Goal: Understand process/instructions: Learn how to perform a task or action

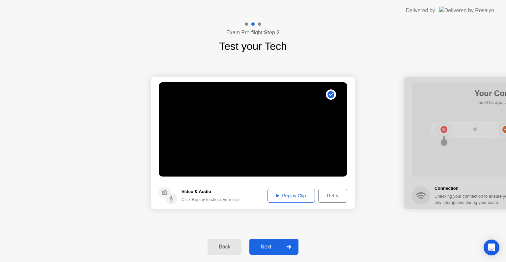
click at [265, 245] on div "Next" at bounding box center [266, 247] width 29 height 6
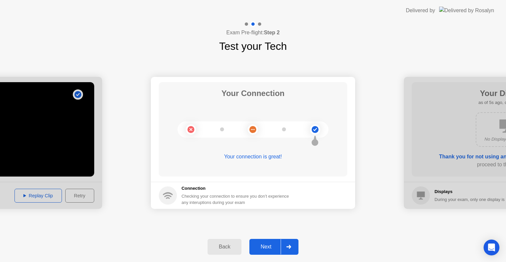
click at [265, 245] on div "Next" at bounding box center [266, 247] width 29 height 6
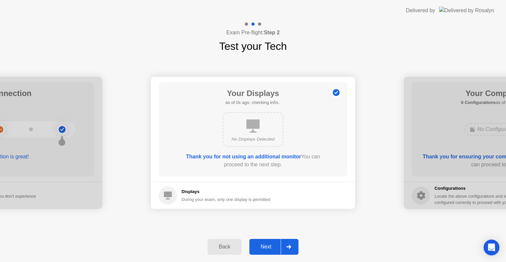
click at [265, 245] on div "Next" at bounding box center [266, 247] width 29 height 6
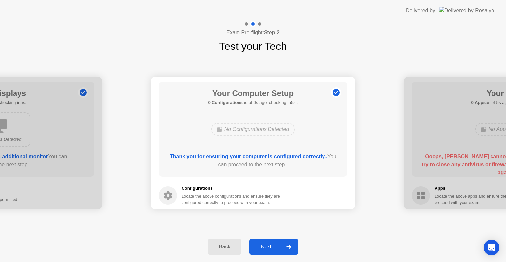
click at [265, 245] on div "Next" at bounding box center [266, 247] width 29 height 6
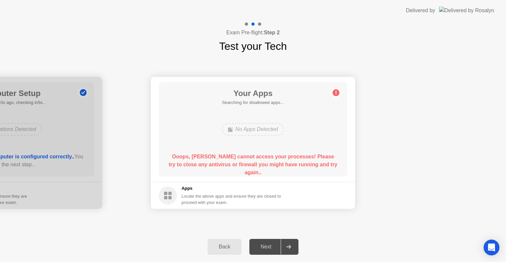
click at [225, 244] on div "Back" at bounding box center [225, 247] width 30 height 6
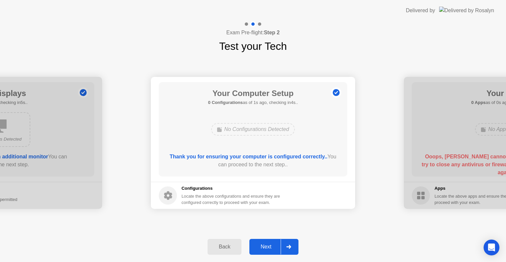
click at [262, 244] on div "Next" at bounding box center [266, 247] width 29 height 6
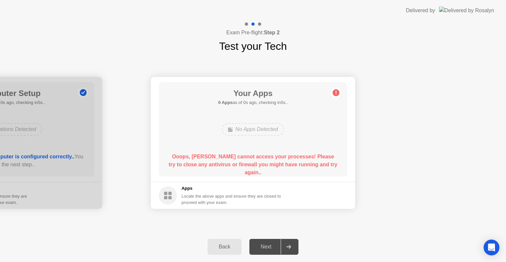
click at [267, 159] on b "Ooops, [PERSON_NAME] cannot access your processes! Please try to close any anti…" at bounding box center [253, 164] width 169 height 21
